Goal: Transaction & Acquisition: Purchase product/service

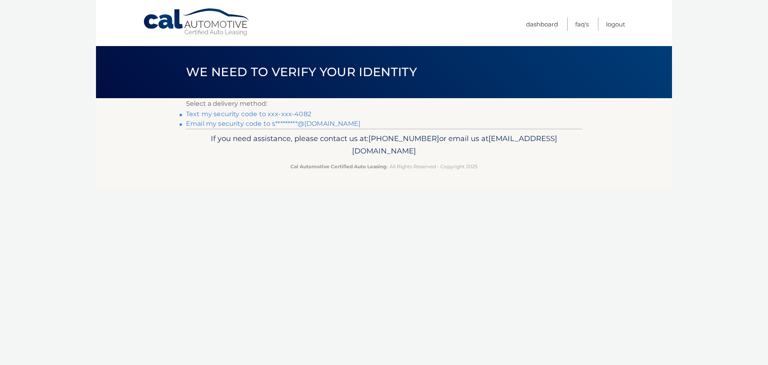
click at [254, 112] on link "Text my security code to xxx-xxx-4082" at bounding box center [248, 114] width 125 height 8
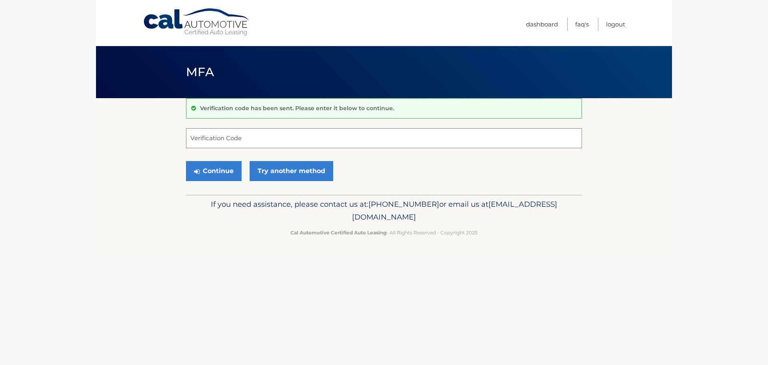
click at [257, 138] on input "Verification Code" at bounding box center [384, 138] width 396 height 20
type input "350275"
click at [218, 174] on button "Continue" at bounding box center [214, 171] width 56 height 20
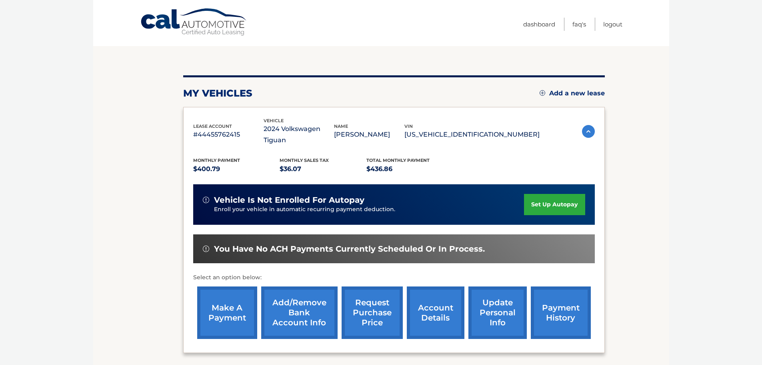
scroll to position [80, 0]
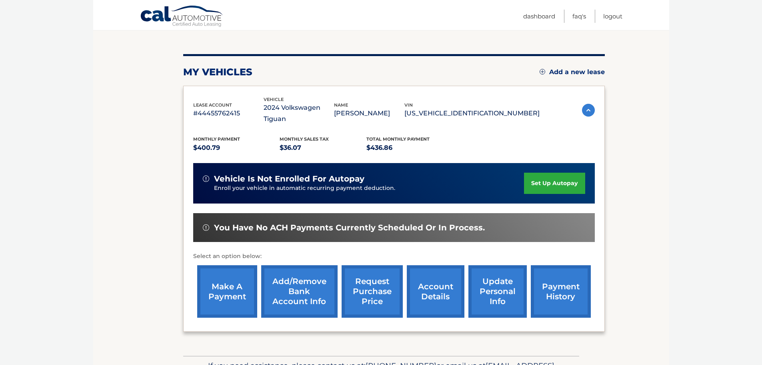
click at [568, 275] on link "payment history" at bounding box center [561, 291] width 60 height 52
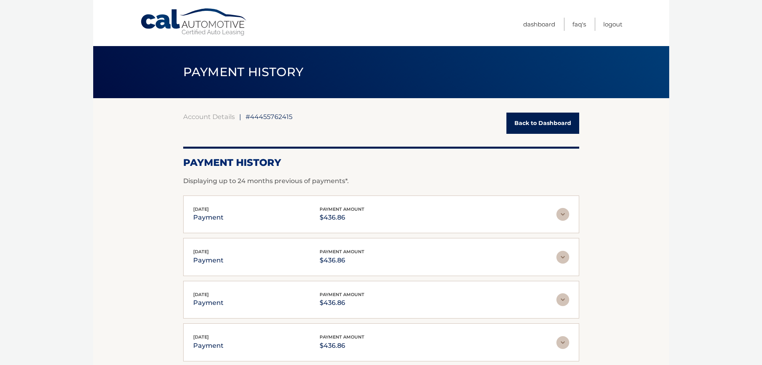
click at [549, 120] on link "Back to Dashboard" at bounding box center [543, 122] width 73 height 21
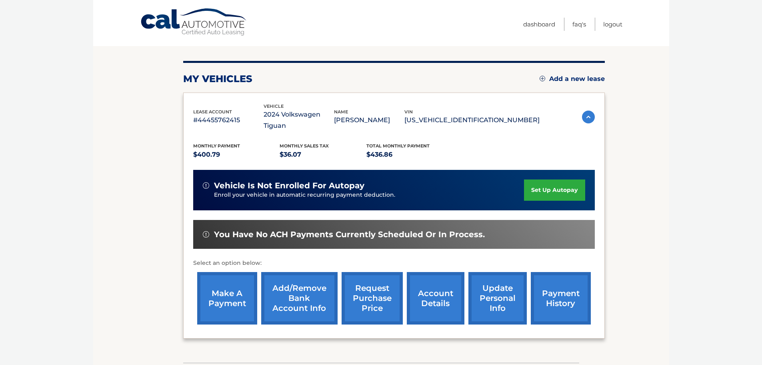
scroll to position [80, 0]
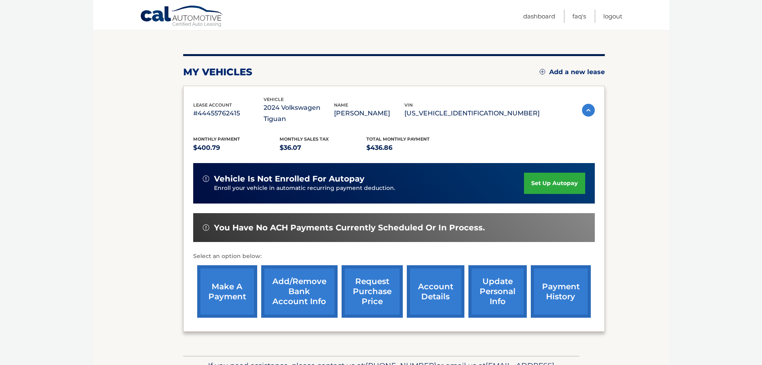
click at [225, 281] on link "make a payment" at bounding box center [227, 291] width 60 height 52
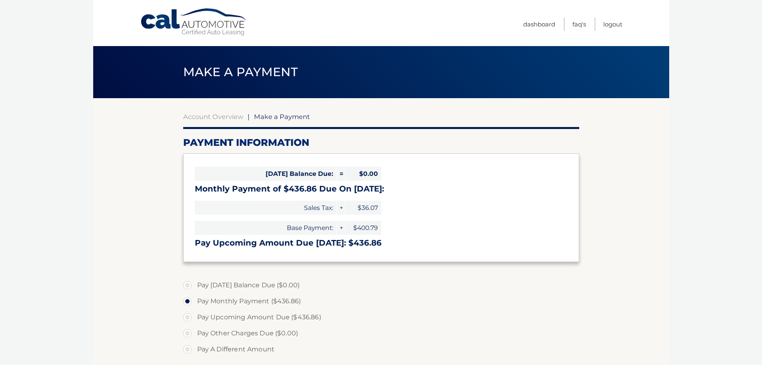
select select "OGE0MjQxYzctMTYxMS00ZGMxLWJkOGMtYTNlN2FmOGJiMzhk"
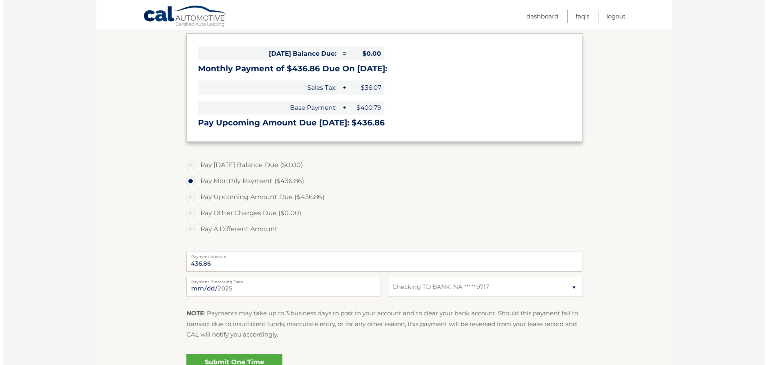
scroll to position [160, 0]
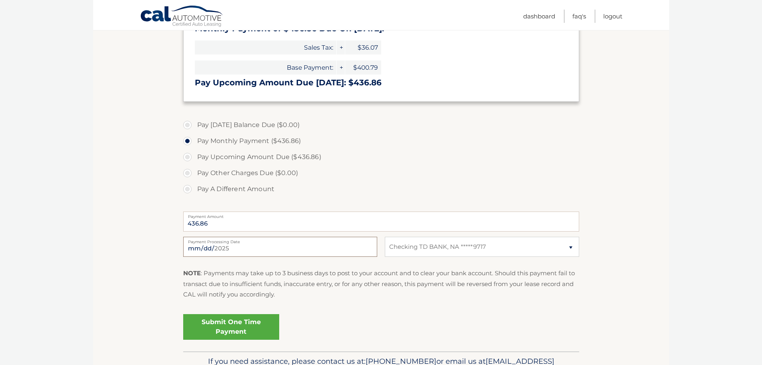
click at [275, 247] on input "[DATE]" at bounding box center [280, 247] width 194 height 20
type input "[DATE]"
click at [228, 327] on link "Submit One Time Payment" at bounding box center [231, 327] width 96 height 26
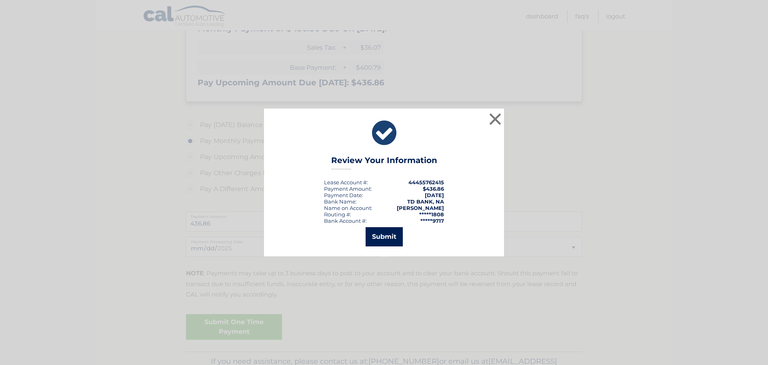
click at [389, 233] on button "Submit" at bounding box center [384, 236] width 37 height 19
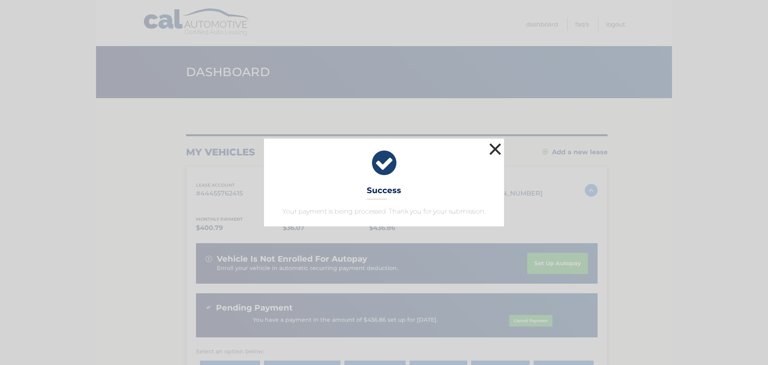
click at [495, 151] on button "×" at bounding box center [495, 149] width 16 height 16
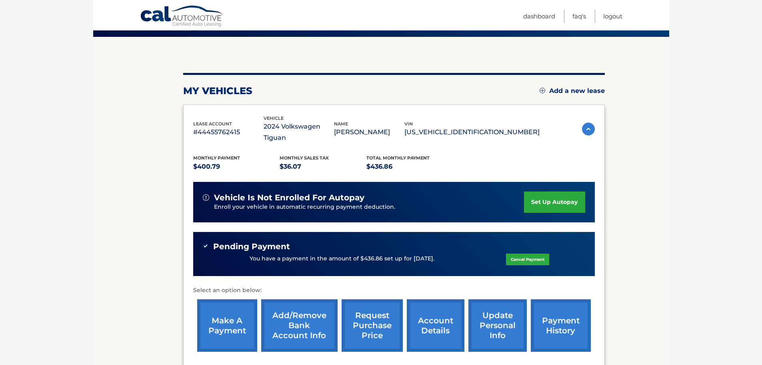
scroll to position [136, 0]
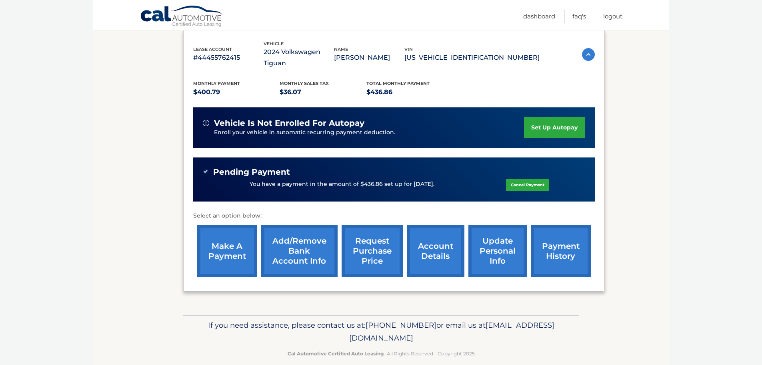
click at [558, 241] on link "payment history" at bounding box center [561, 251] width 60 height 52
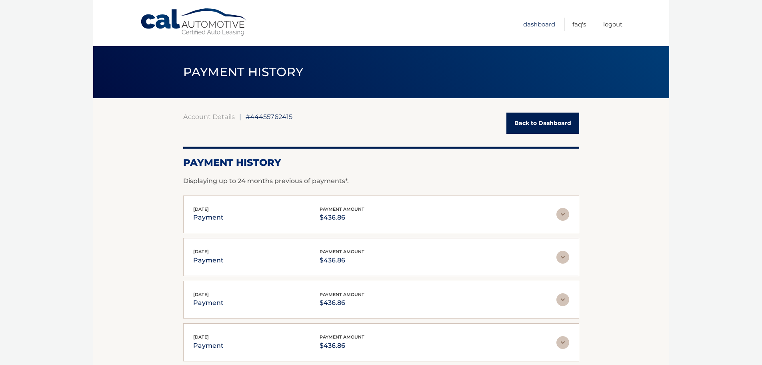
click at [525, 26] on link "Dashboard" at bounding box center [539, 24] width 32 height 13
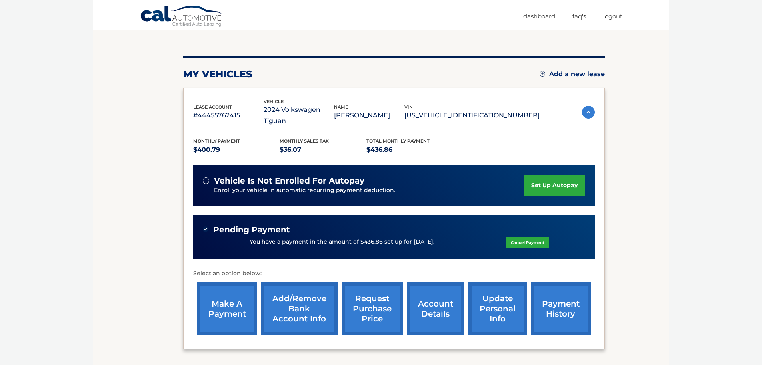
scroll to position [40, 0]
